Goal: Task Accomplishment & Management: Manage account settings

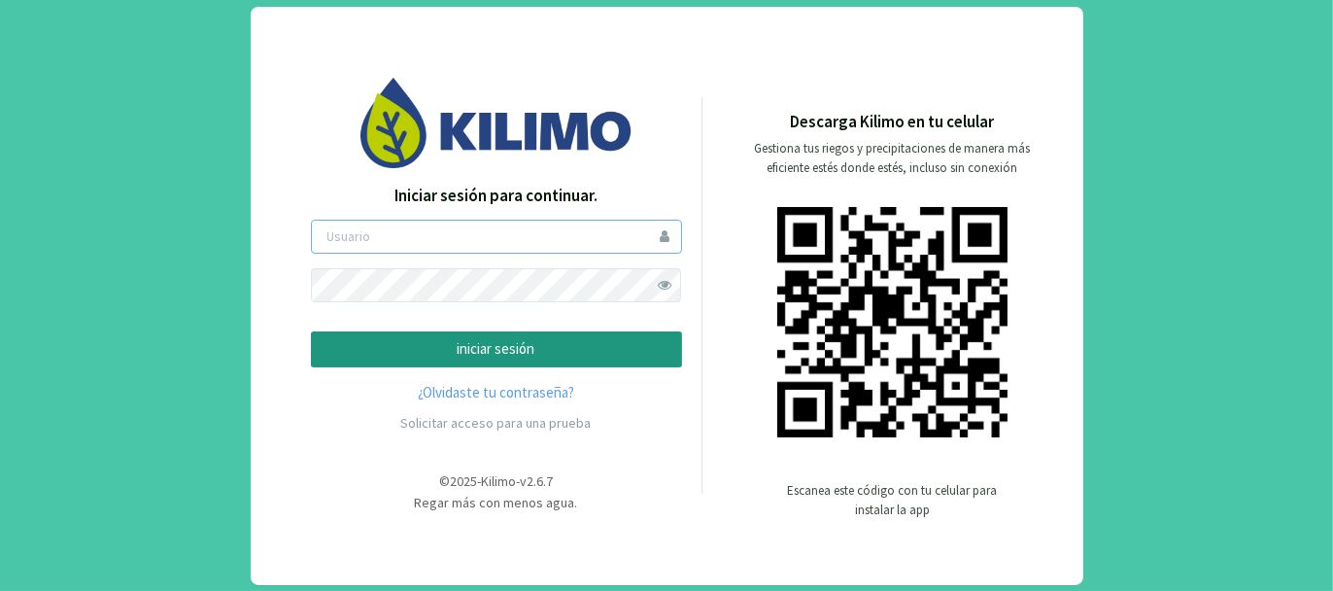
type input "tacchi"
click at [500, 352] on p "iniciar sesión" at bounding box center [496, 349] width 338 height 22
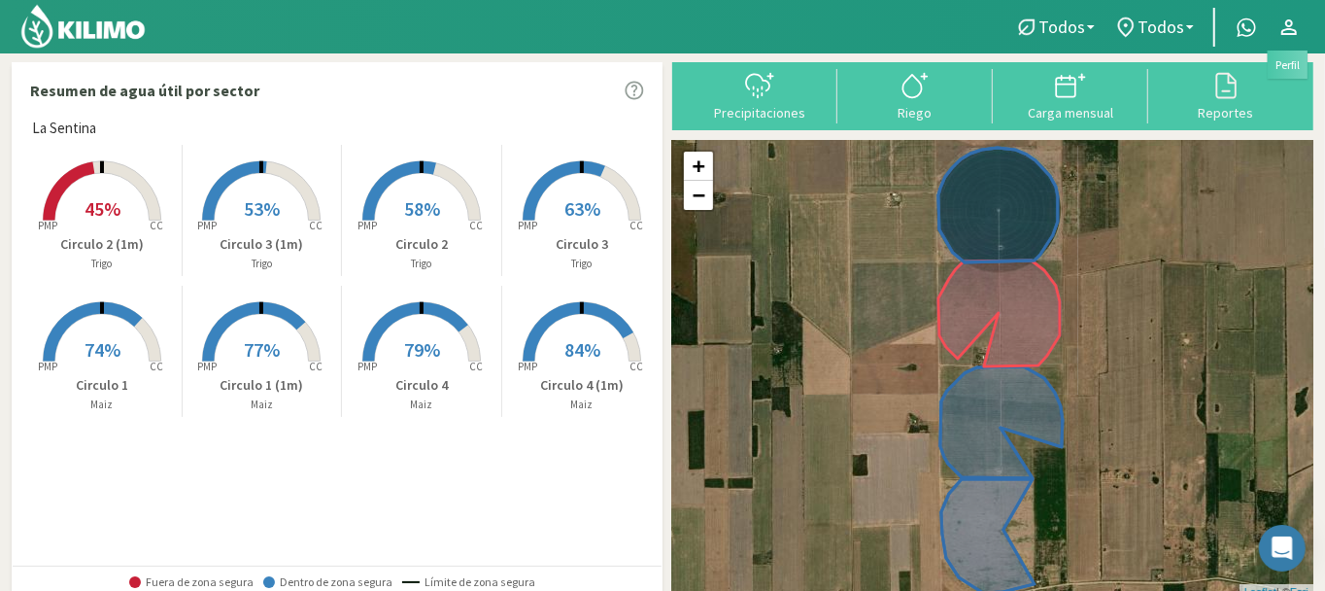
click at [1292, 21] on icon at bounding box center [1289, 27] width 16 height 16
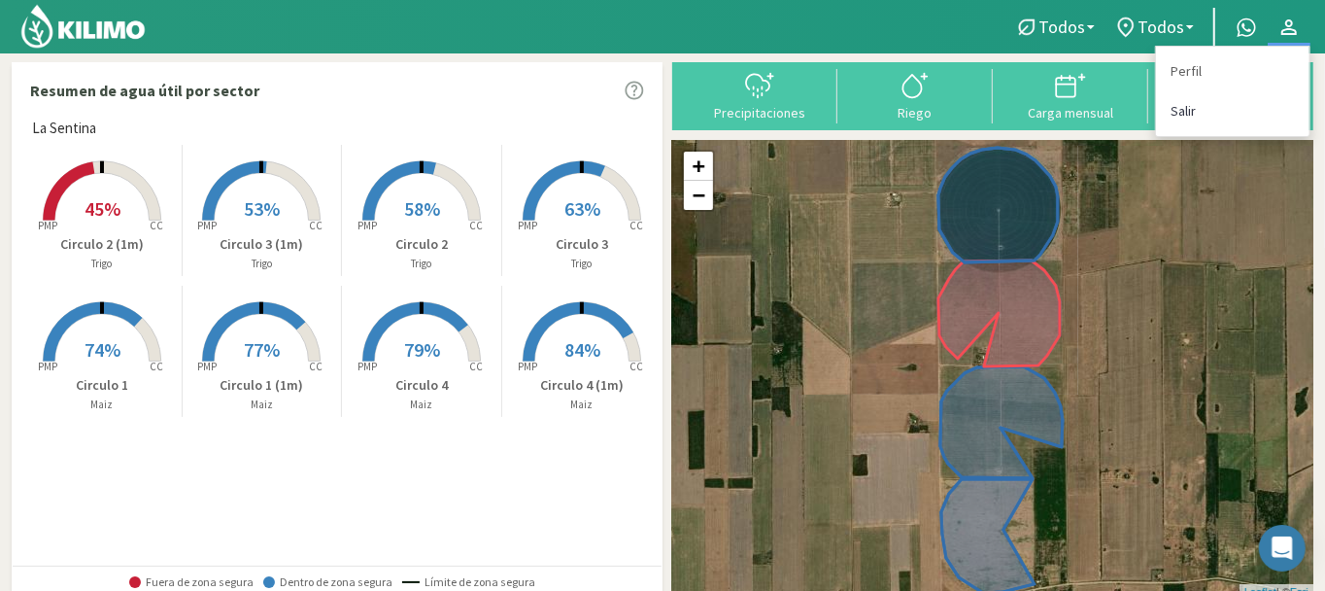
click at [1190, 109] on link "Salir" at bounding box center [1232, 111] width 153 height 40
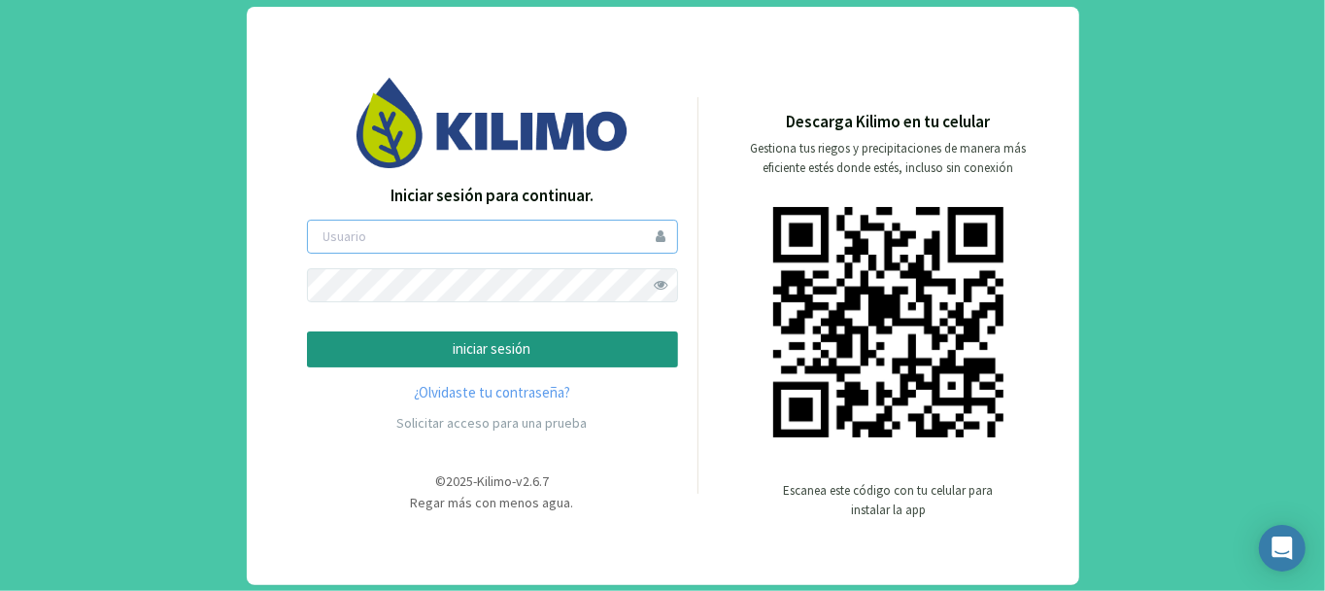
type input "tacchi"
